Goal: Task Accomplishment & Management: Manage account settings

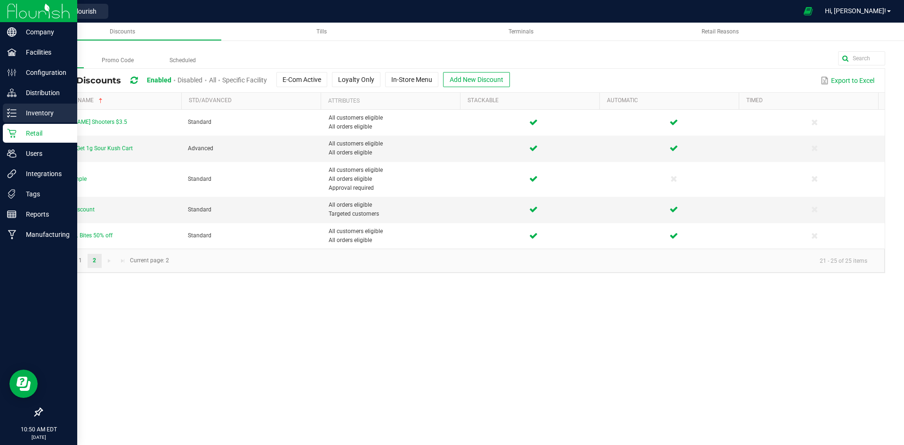
click at [18, 109] on p "Inventory" at bounding box center [44, 112] width 57 height 11
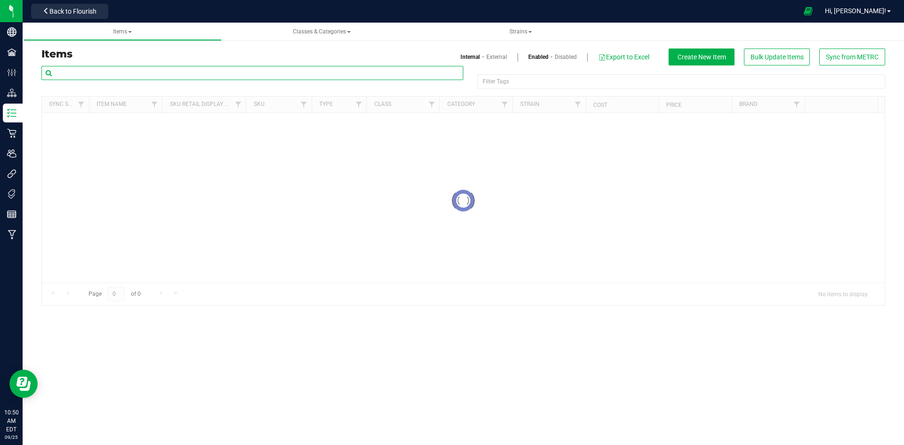
click at [175, 66] on input "text" at bounding box center [252, 73] width 422 height 14
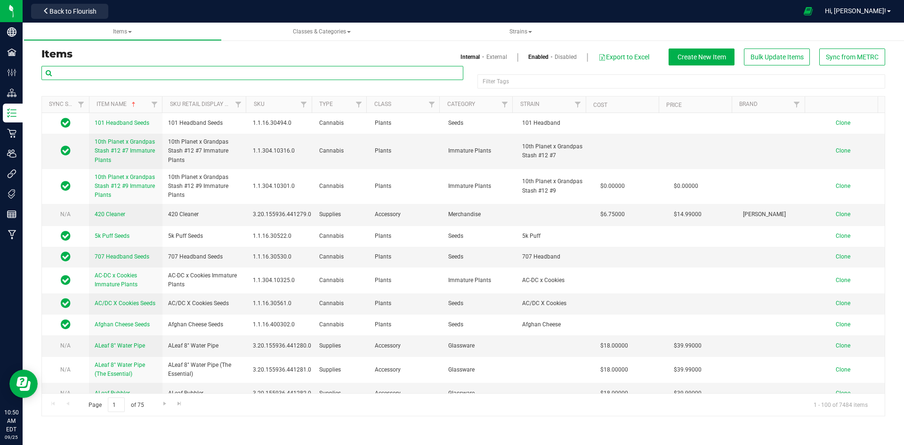
paste input "2-1 Capsules 30mg CBD-15mg THC-5-pack-m"
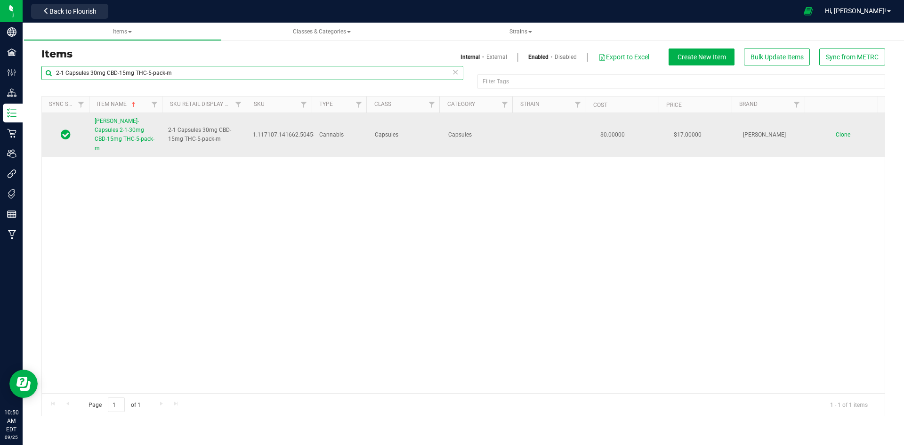
type input "2-1 Capsules 30mg CBD-15mg THC-5-pack-m"
click at [106, 130] on span "[PERSON_NAME]-Capsules 2-1-30mg CBD-15mg THC-5-pack-m" at bounding box center [125, 135] width 60 height 34
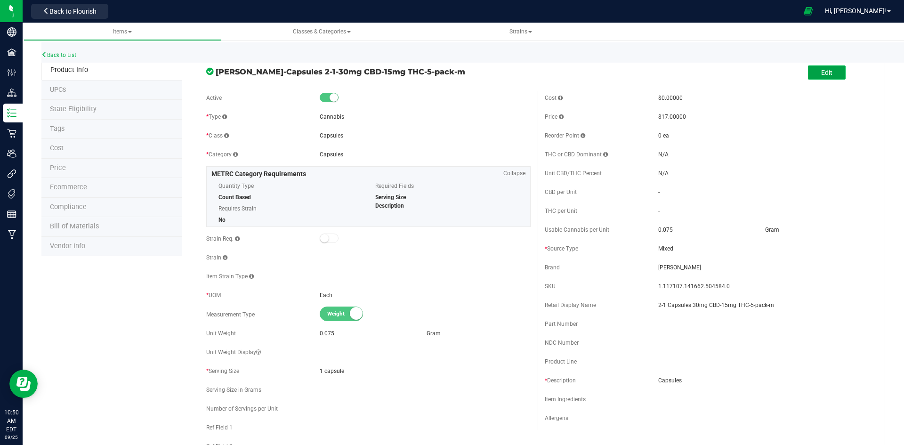
click at [809, 74] on button "Edit" at bounding box center [827, 72] width 38 height 14
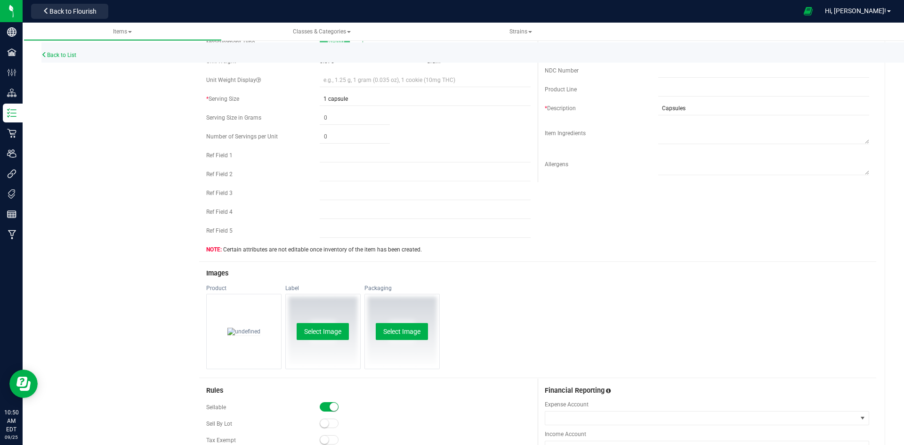
scroll to position [283, 0]
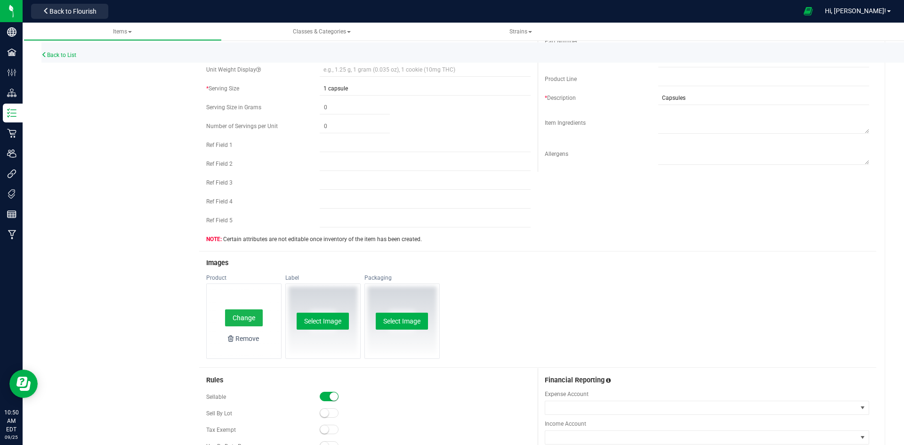
click at [229, 317] on button "Change" at bounding box center [244, 317] width 38 height 17
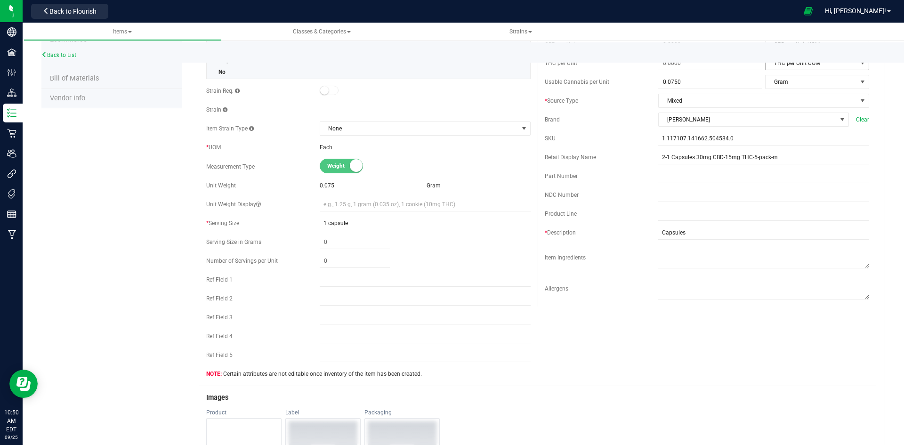
scroll to position [0, 0]
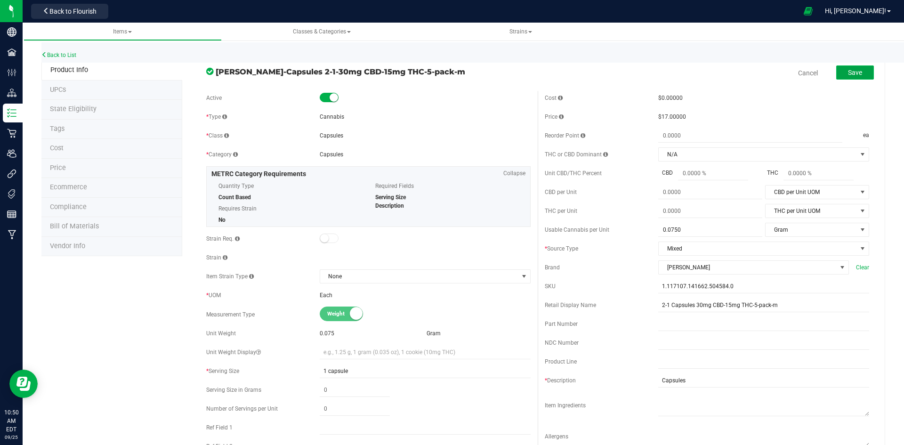
click at [855, 75] on span "Save" at bounding box center [855, 73] width 14 height 8
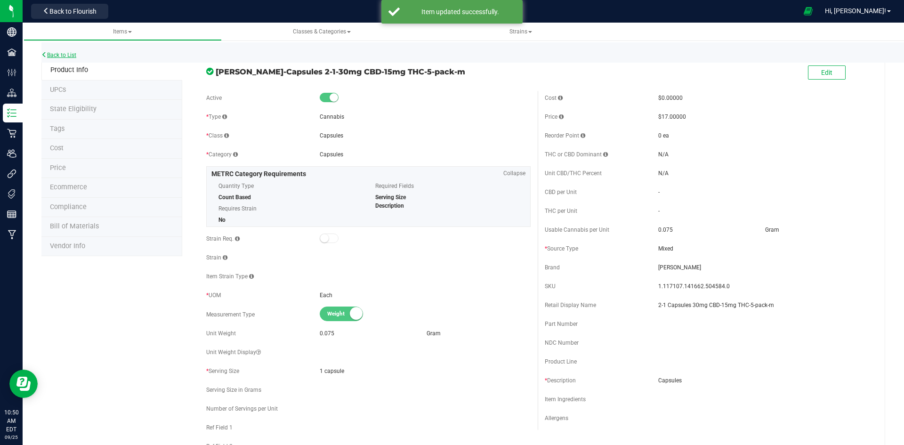
click at [71, 56] on link "Back to List" at bounding box center [58, 55] width 35 height 7
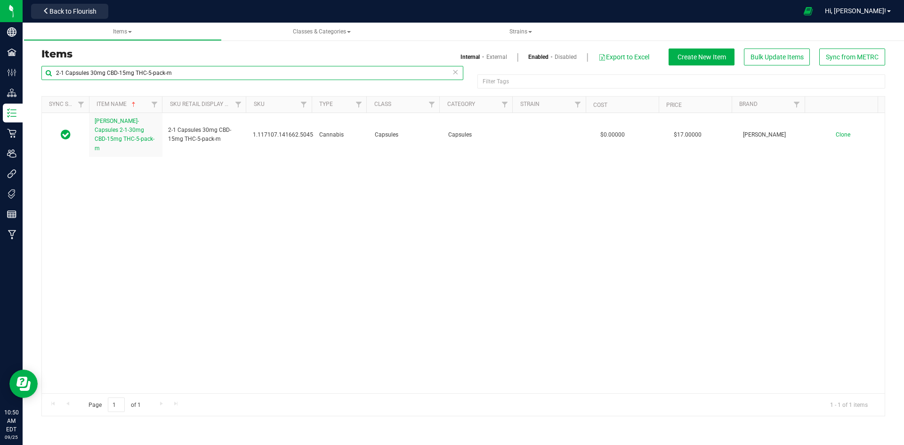
click at [309, 79] on input "2-1 Capsules 30mg CBD-15mg THC-5-pack-m" at bounding box center [252, 73] width 422 height 14
paste input "[PERSON_NAME]-Capsules 1-1 THC-CBD 5-pack 20mg"
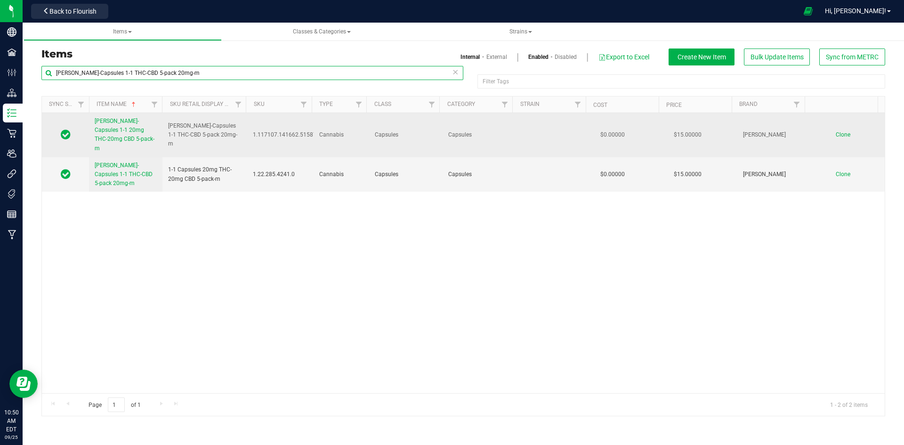
type input "[PERSON_NAME]-Capsules 1-1 THC-CBD 5-pack 20mg-m"
click at [136, 127] on span "[PERSON_NAME]-Capsules 1-1 20mg THC-20mg CBD 5-pack-m" at bounding box center [125, 135] width 60 height 34
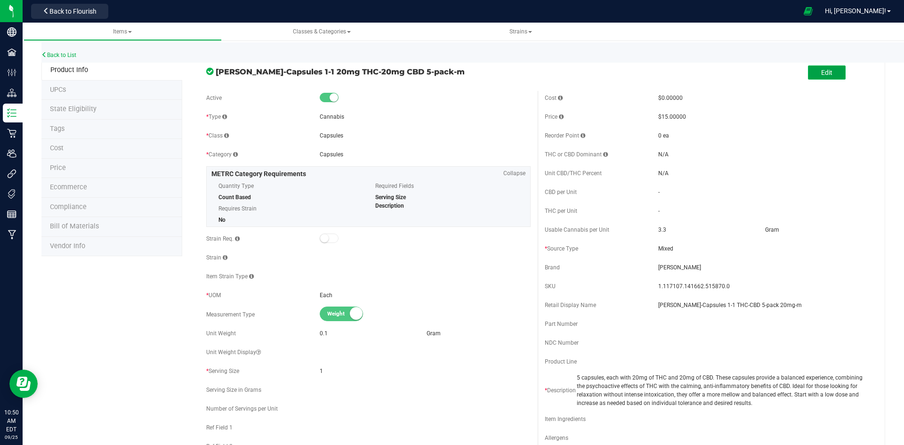
click at [819, 78] on button "Edit" at bounding box center [827, 72] width 38 height 14
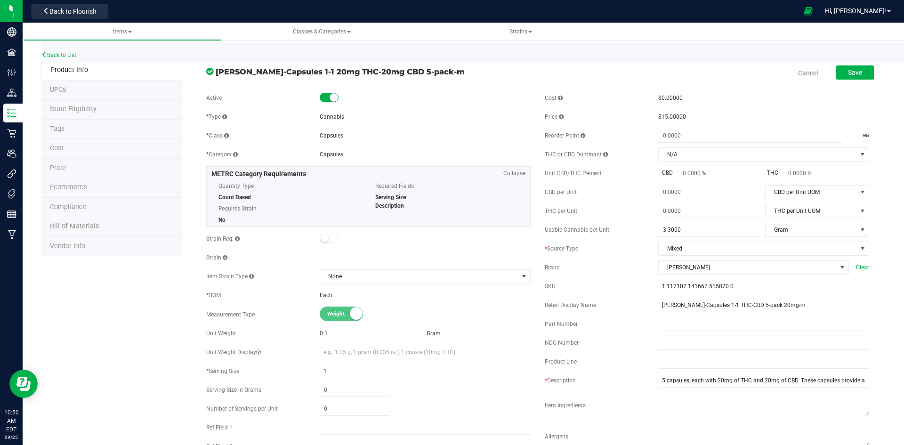
click at [673, 302] on input "[PERSON_NAME]-Capsules 1-1 THC-CBD 5-pack 20mg-m" at bounding box center [764, 305] width 211 height 14
click at [734, 304] on input "1:1 THC/CBD Capsules 20mg 2-pack-m" at bounding box center [764, 305] width 211 height 14
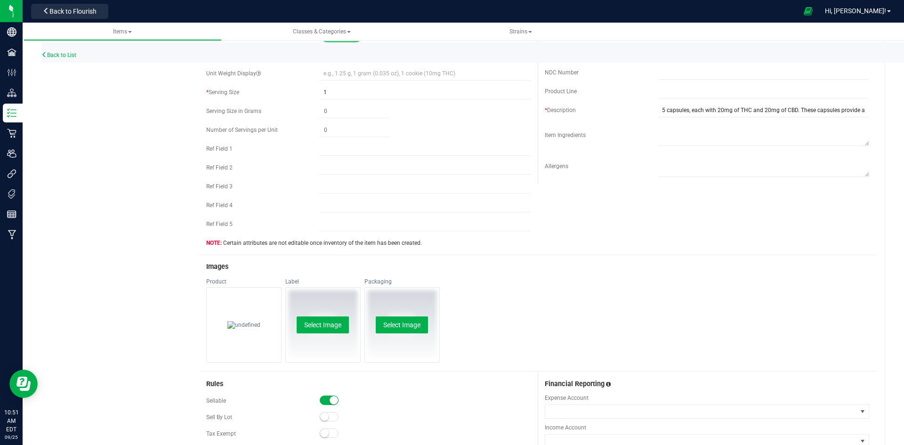
scroll to position [377, 0]
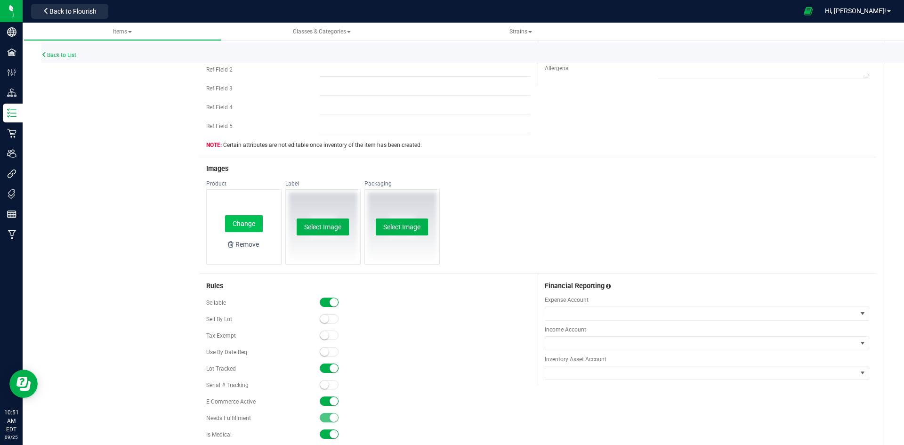
type input "1:1 THC/CBD Capsules 20mg 5-pack-m"
click at [256, 231] on button "Change" at bounding box center [244, 223] width 38 height 17
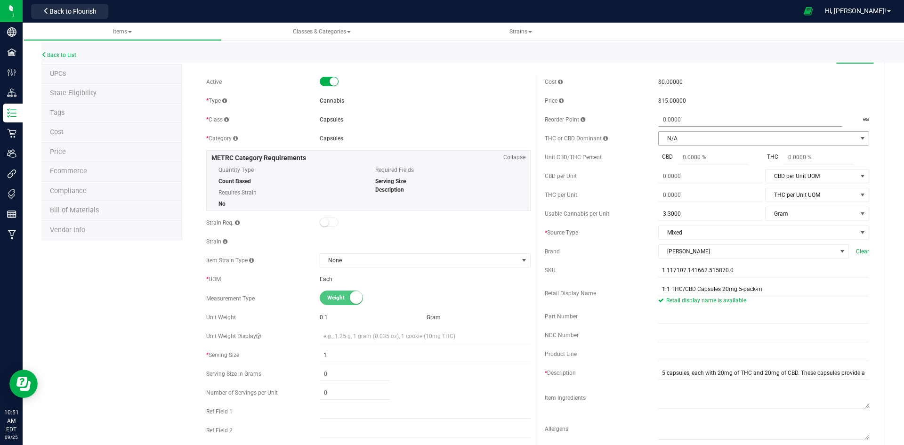
scroll to position [0, 0]
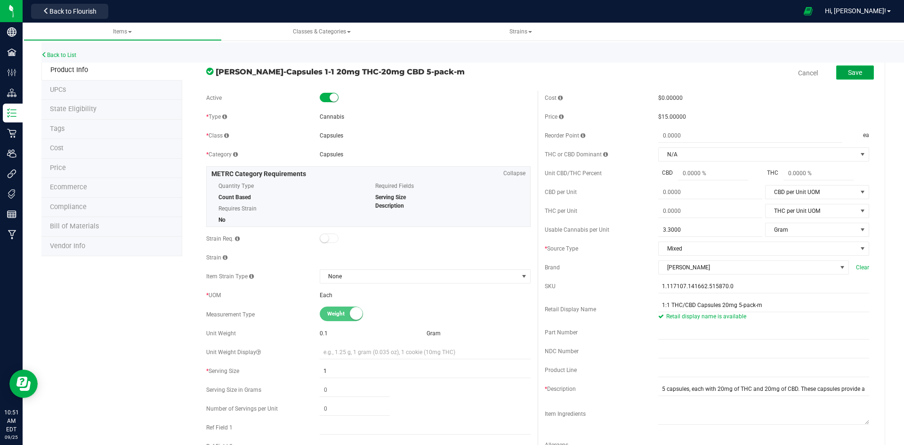
click at [848, 76] on span "Save" at bounding box center [855, 73] width 14 height 8
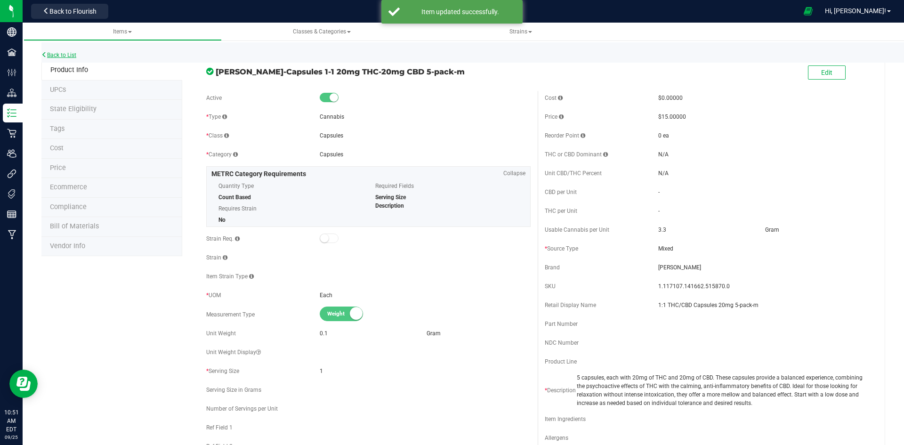
click at [53, 56] on link "Back to List" at bounding box center [58, 55] width 35 height 7
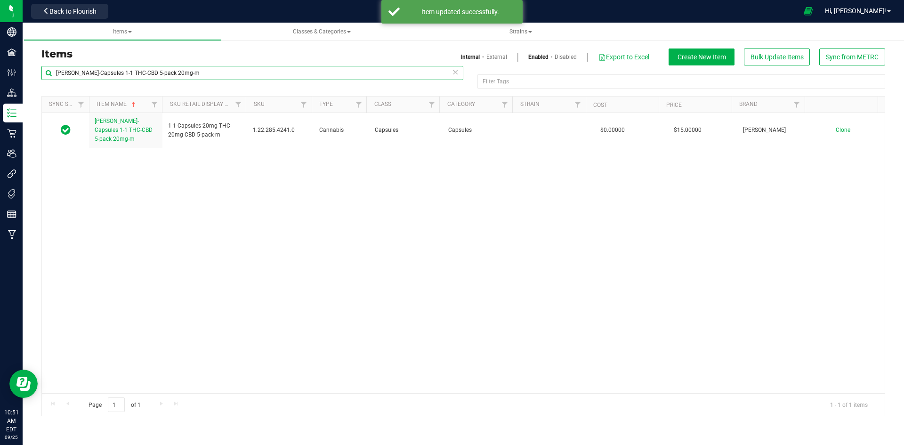
click at [276, 73] on input "[PERSON_NAME]-Capsules 1-1 THC-CBD 5-pack 20mg-m" at bounding box center [252, 73] width 422 height 14
paste input "2-1 Capsules 30mg CBD-15mg THC-5-pack"
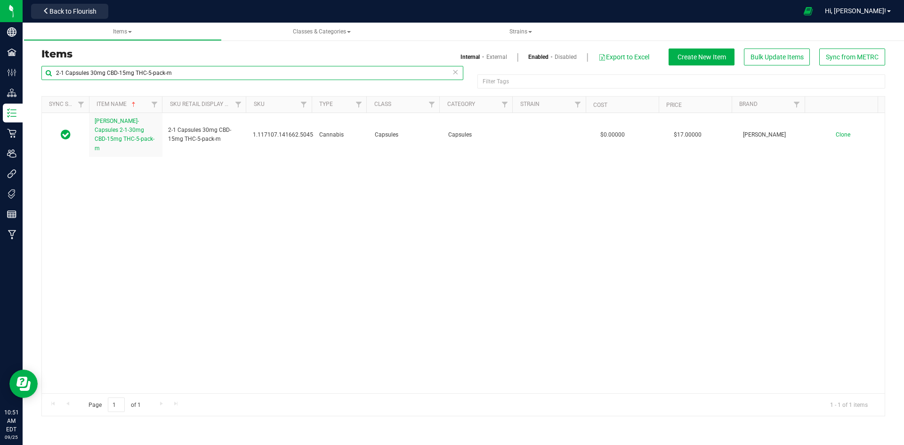
type input "2-1 Capsules 30mg CBD-15mg THC-5-pack-m"
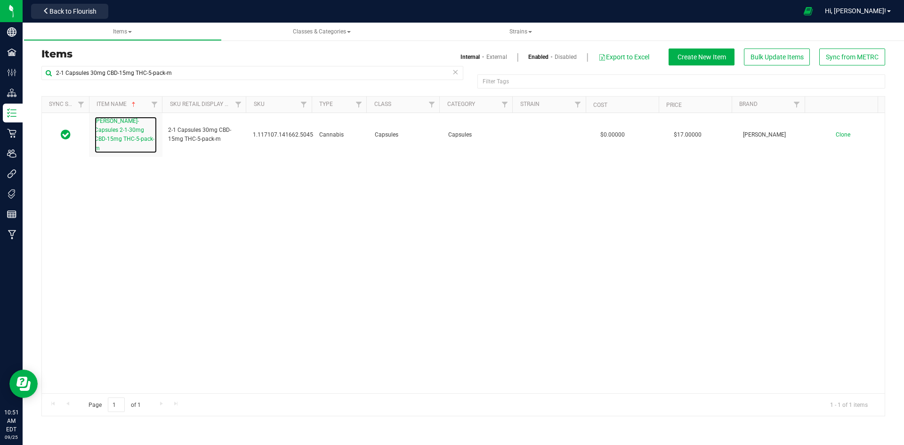
drag, startPoint x: 172, startPoint y: 113, endPoint x: 127, endPoint y: 121, distance: 45.9
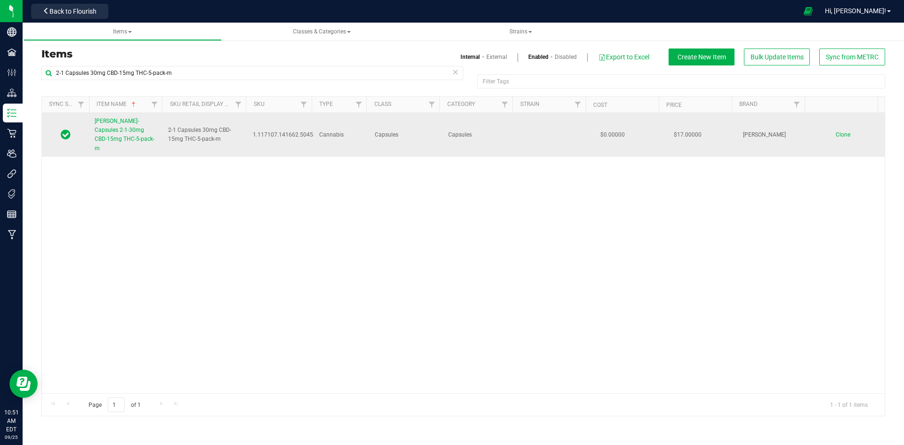
click at [127, 121] on span "[PERSON_NAME]-Capsules 2-1-30mg CBD-15mg THC-5-pack-m" at bounding box center [125, 135] width 60 height 34
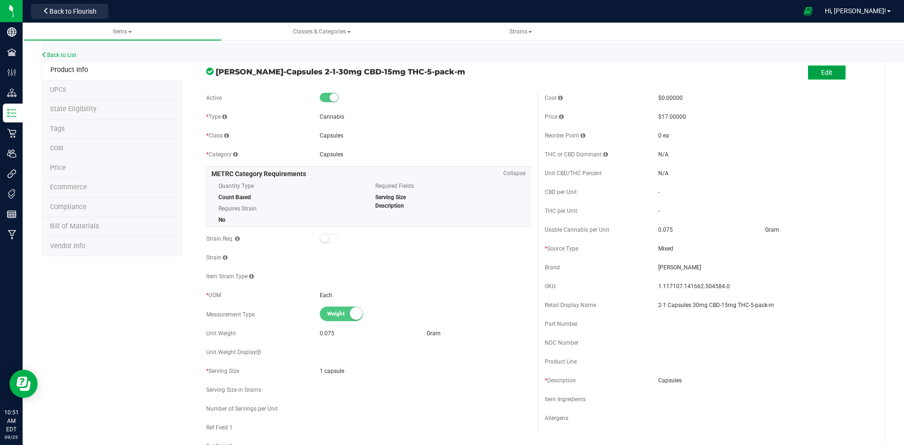
click at [811, 79] on button "Edit" at bounding box center [827, 72] width 38 height 14
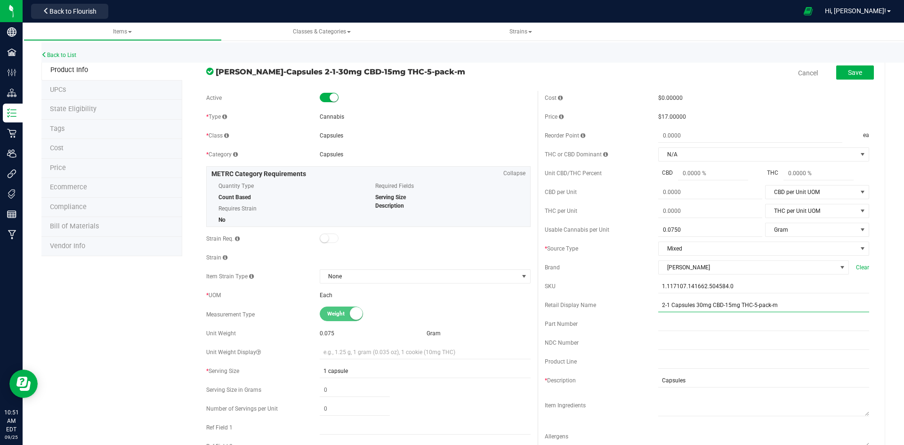
click at [719, 304] on input "2-1 Capsules 30mg CBD-15mg THC-5-pack-m" at bounding box center [764, 305] width 211 height 14
click at [663, 302] on input "2-1 Capsules 30mg CBD/15mg THC-5-pack-m" at bounding box center [764, 305] width 211 height 14
click at [749, 303] on input "2:1 Capsules 30mg CBD/15mg THC-5-pack-m" at bounding box center [764, 305] width 211 height 14
type input "2:1 Capsules 30mg CBD/15mg THC 5-pack-m"
click at [848, 73] on span "Save" at bounding box center [855, 73] width 14 height 8
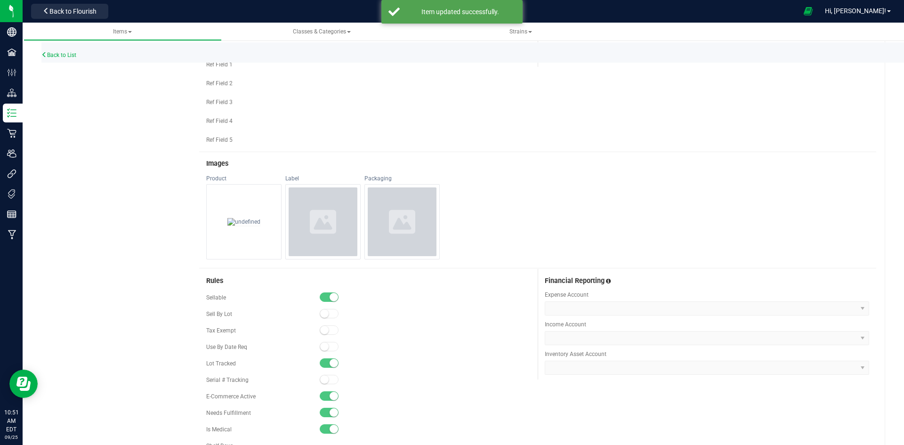
scroll to position [424, 0]
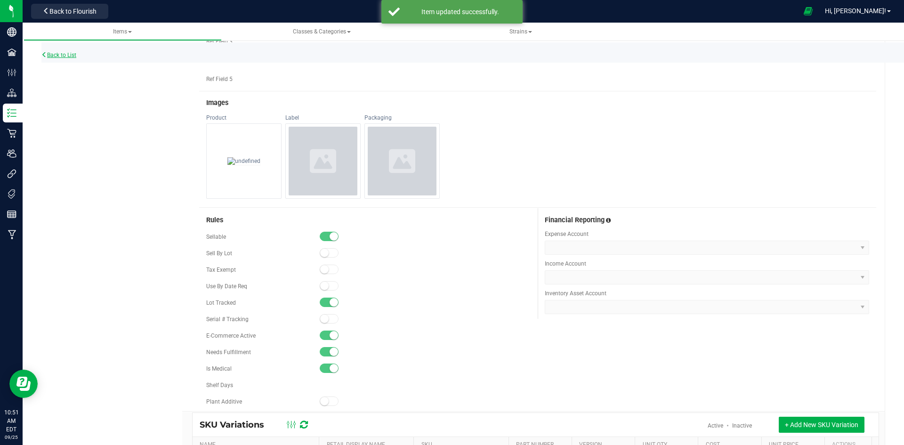
click at [70, 53] on link "Back to List" at bounding box center [58, 55] width 35 height 7
